Goal: Information Seeking & Learning: Learn about a topic

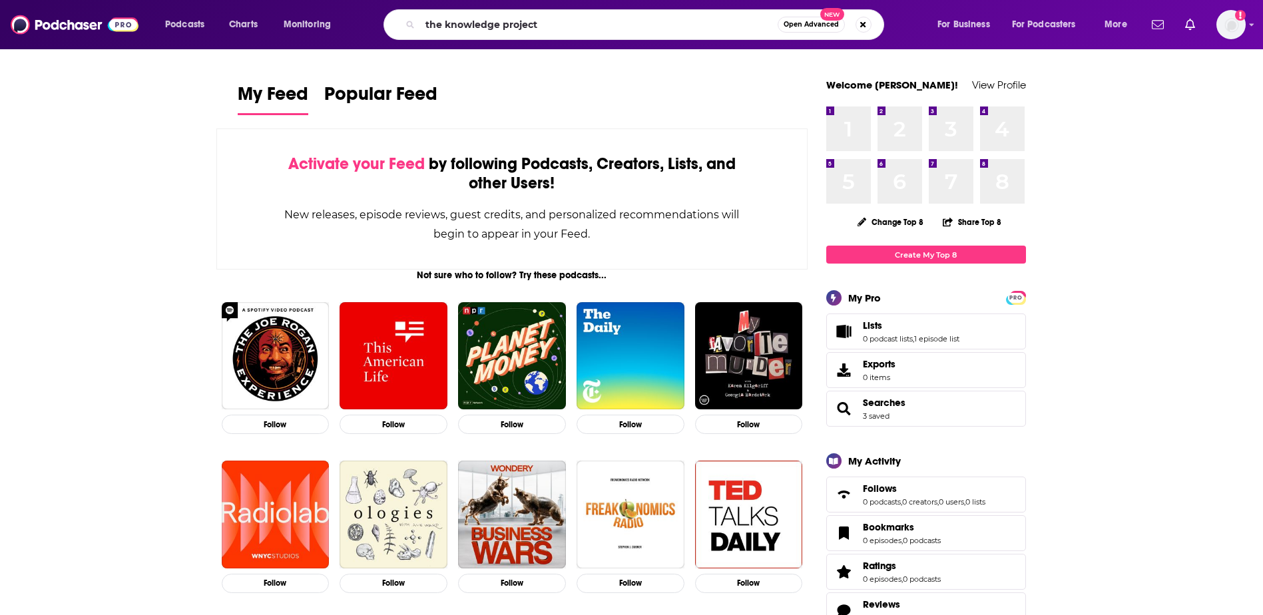
type input "the knowledge project"
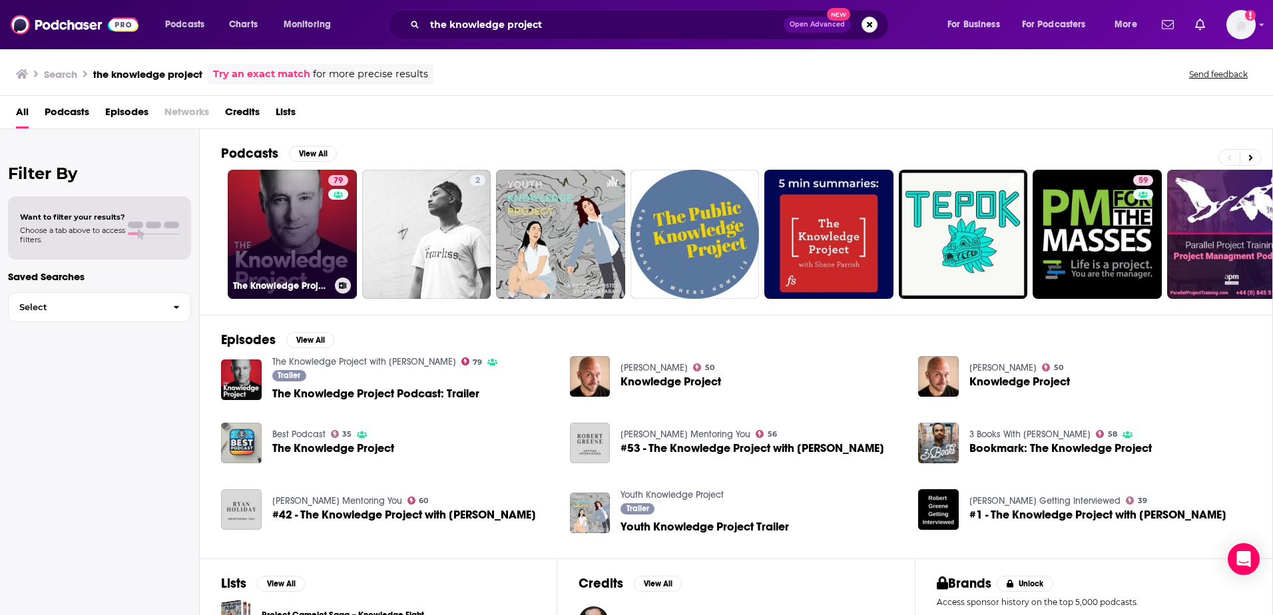
click at [299, 225] on link "79 The Knowledge Project with [PERSON_NAME]" at bounding box center [292, 234] width 129 height 129
